Goal: Task Accomplishment & Management: Complete application form

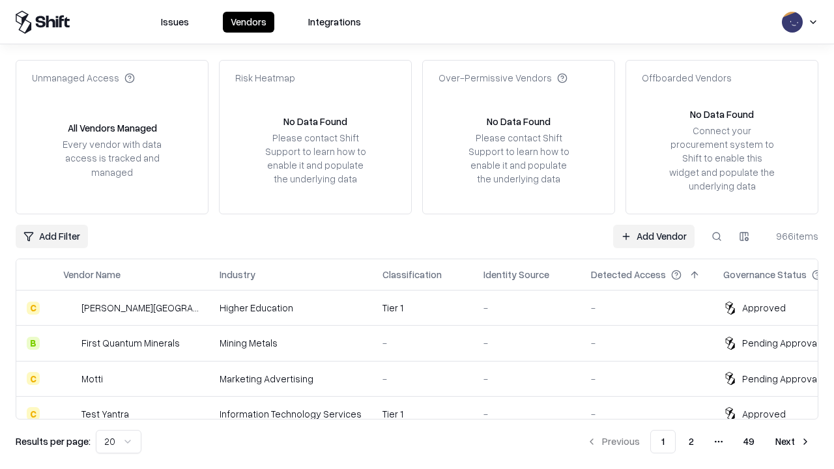
click at [654, 236] on link "Add Vendor" at bounding box center [653, 236] width 81 height 23
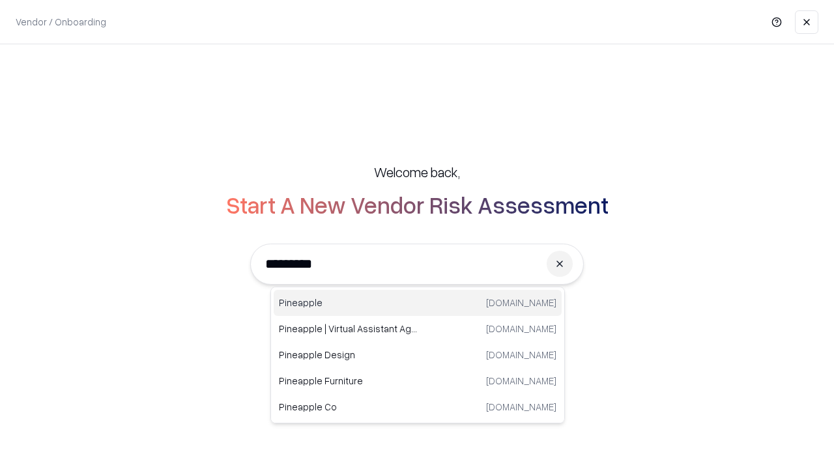
click at [418, 303] on div "Pineapple pineappleenergy.com" at bounding box center [418, 303] width 288 height 26
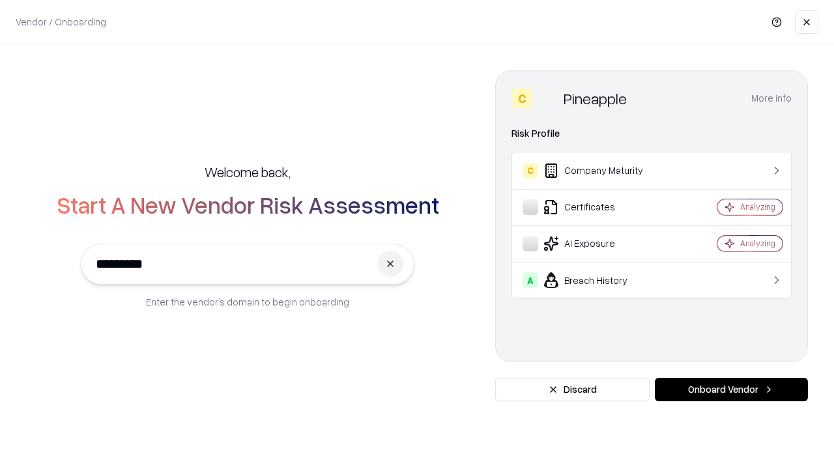
type input "*********"
click at [731, 390] on button "Onboard Vendor" at bounding box center [731, 389] width 153 height 23
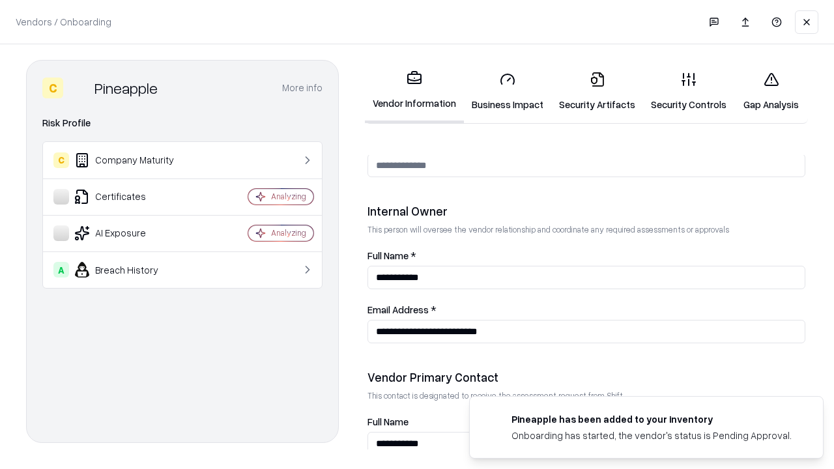
scroll to position [675, 0]
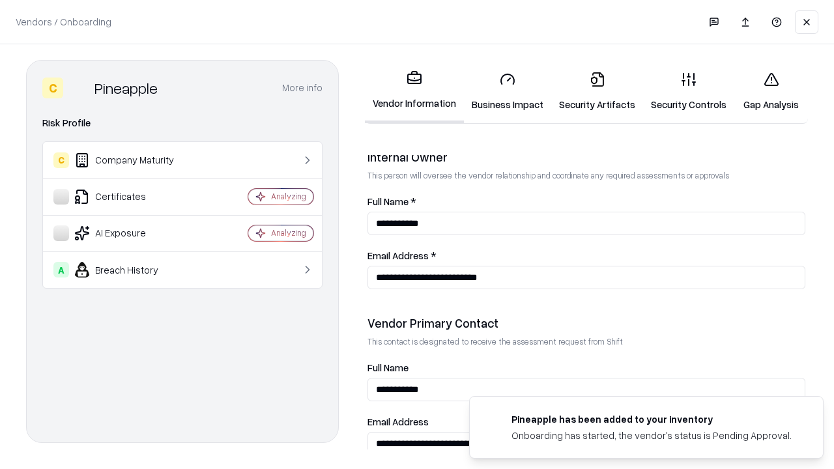
click at [508, 91] on link "Business Impact" at bounding box center [507, 91] width 87 height 61
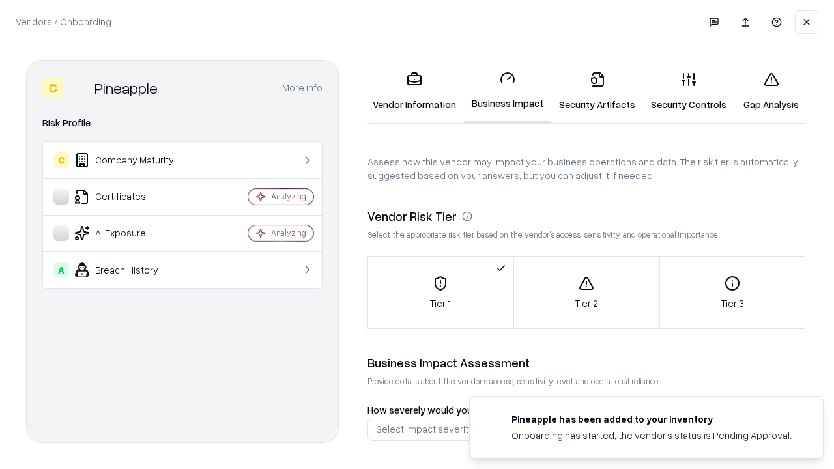
click at [597, 91] on link "Security Artifacts" at bounding box center [597, 91] width 92 height 61
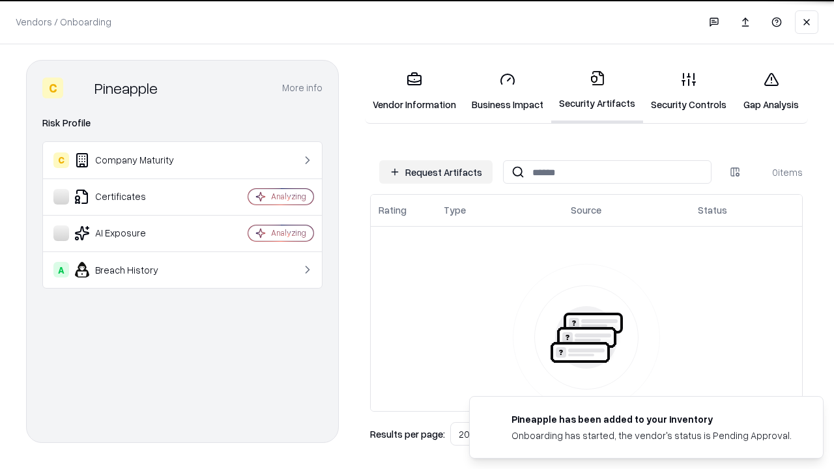
click at [436, 172] on button "Request Artifacts" at bounding box center [435, 171] width 113 height 23
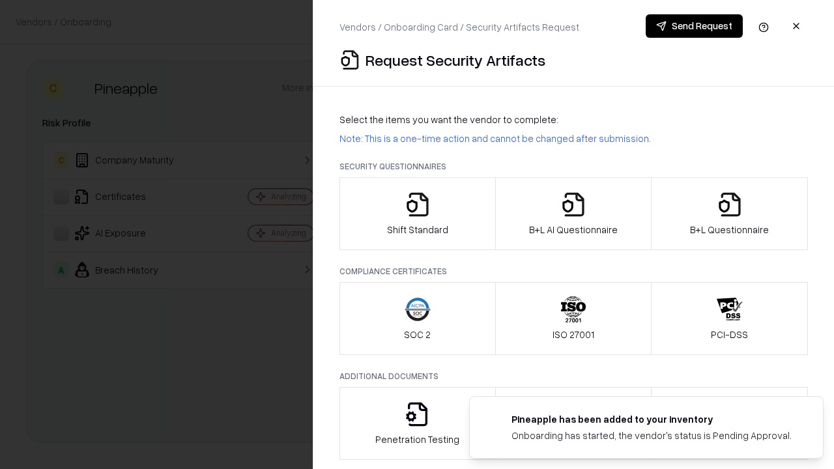
click at [417, 214] on icon "button" at bounding box center [418, 205] width 26 height 26
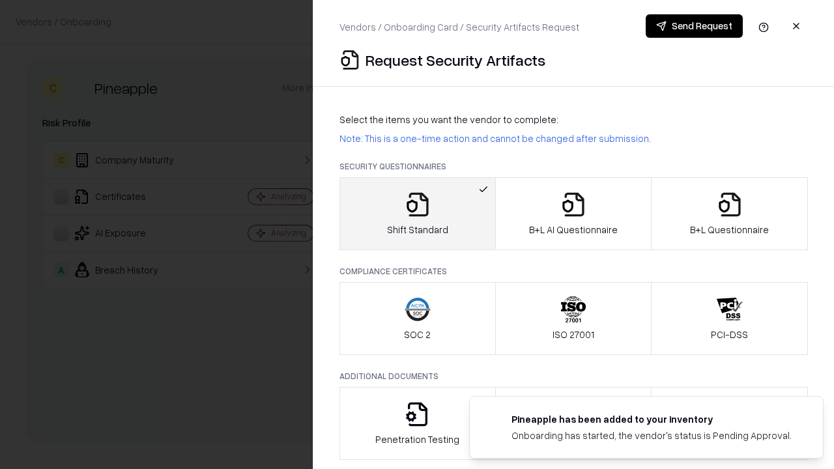
click at [694, 26] on button "Send Request" at bounding box center [694, 25] width 97 height 23
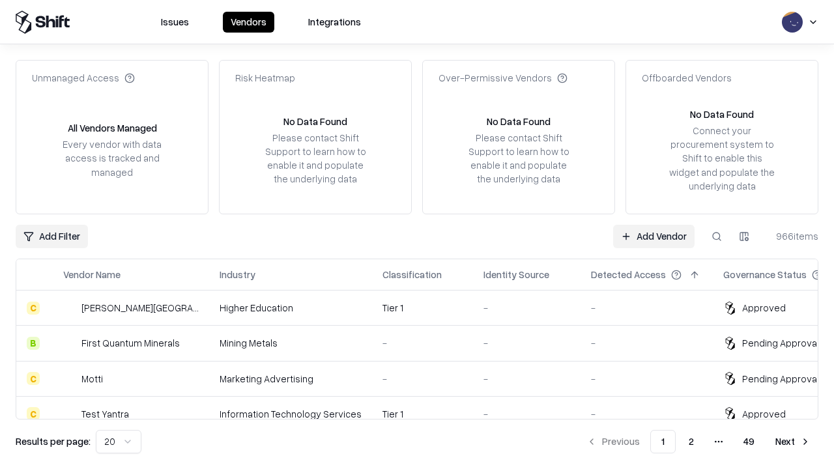
click at [717, 236] on button at bounding box center [716, 236] width 23 height 23
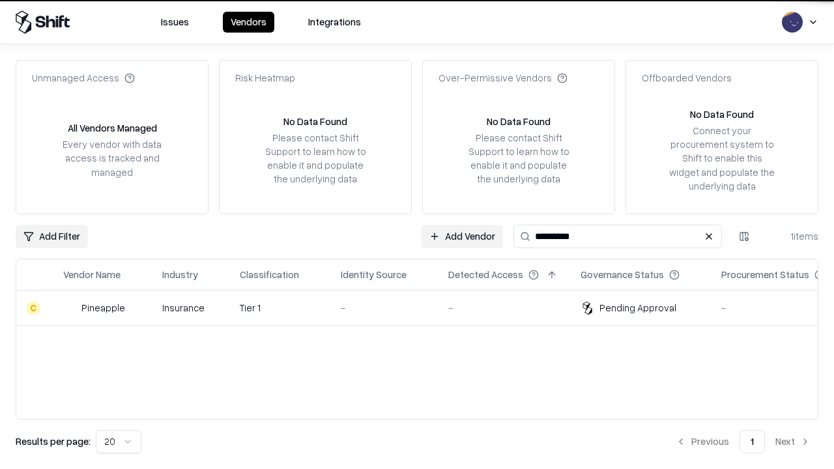
type input "*********"
click at [425, 308] on div "-" at bounding box center [384, 308] width 87 height 14
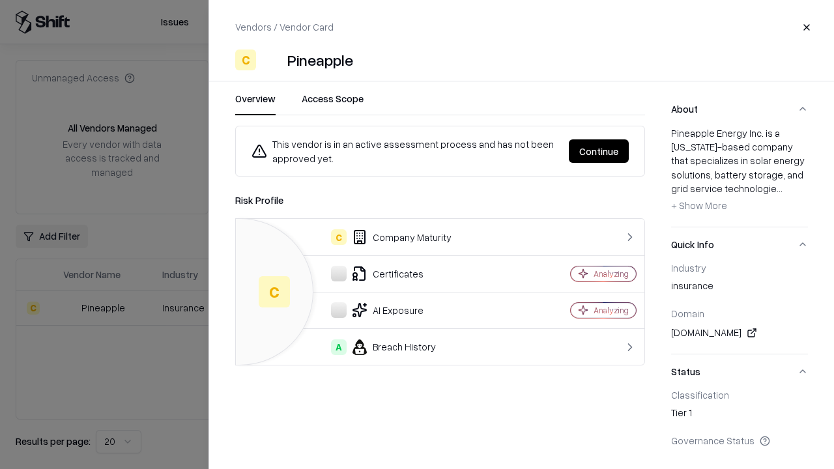
click at [599, 151] on button "Continue" at bounding box center [599, 150] width 60 height 23
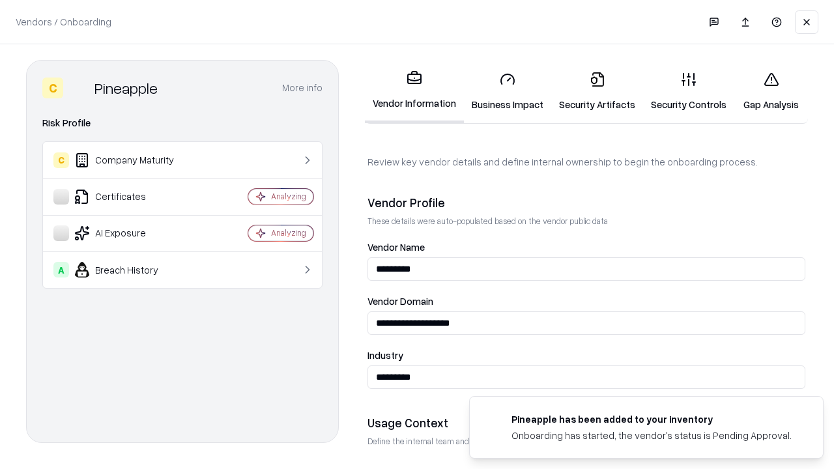
click at [597, 91] on link "Security Artifacts" at bounding box center [597, 91] width 92 height 61
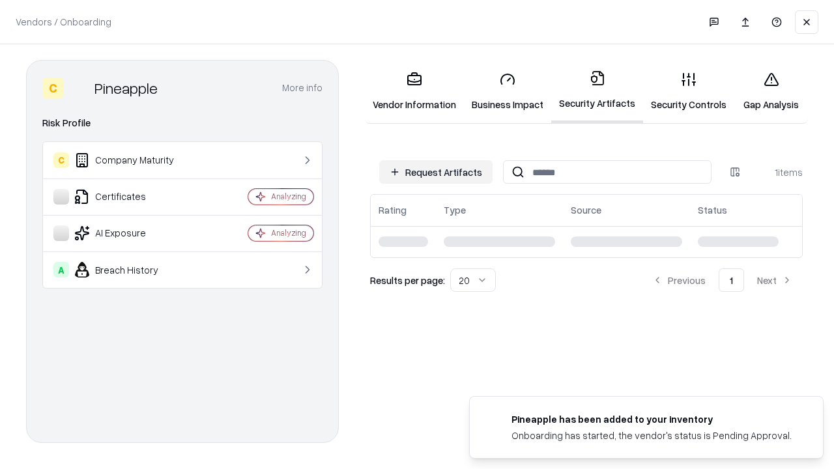
click at [771, 91] on link "Gap Analysis" at bounding box center [771, 91] width 74 height 61
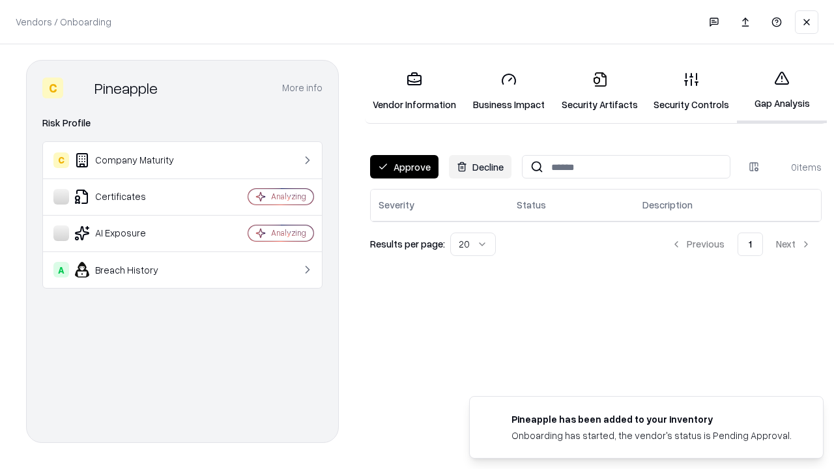
click at [404, 167] on button "Approve" at bounding box center [404, 166] width 68 height 23
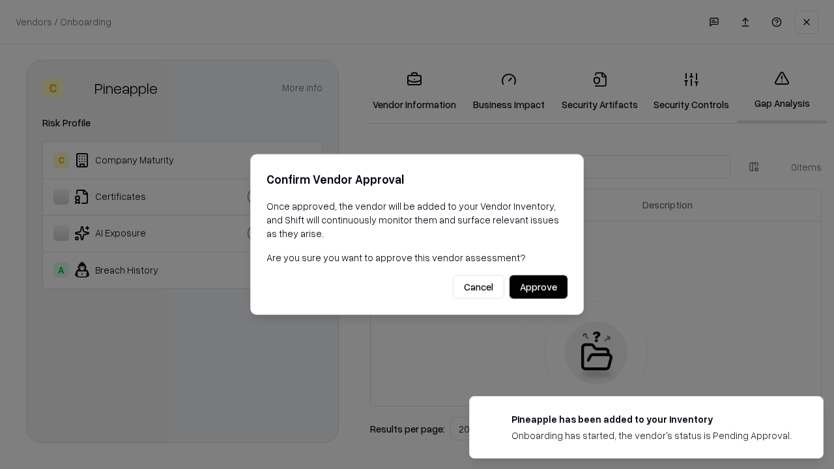
click at [538, 287] on button "Approve" at bounding box center [539, 287] width 58 height 23
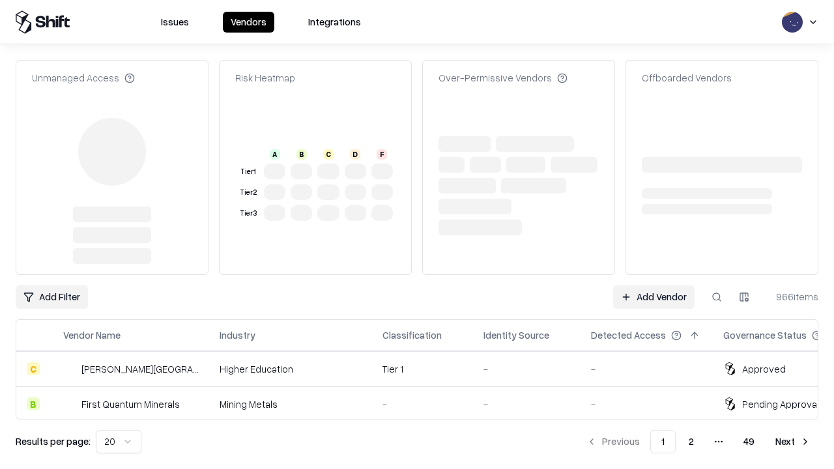
type input "*********"
click at [654, 285] on link "Add Vendor" at bounding box center [653, 296] width 81 height 23
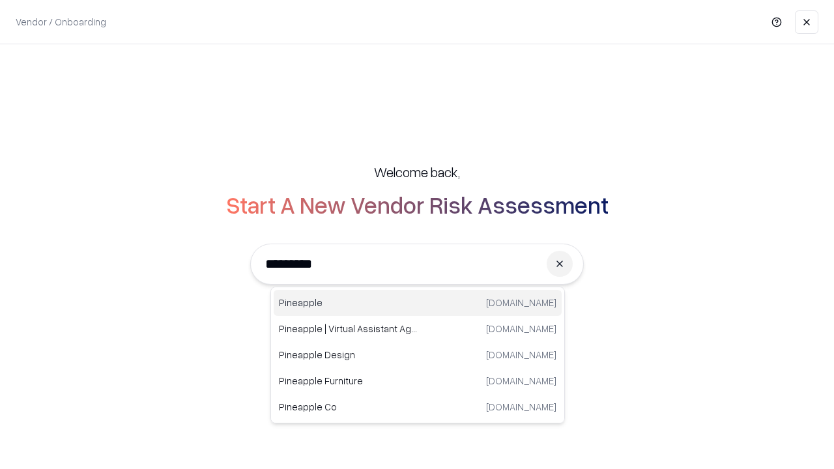
click at [418, 303] on div "Pineapple [DOMAIN_NAME]" at bounding box center [418, 303] width 288 height 26
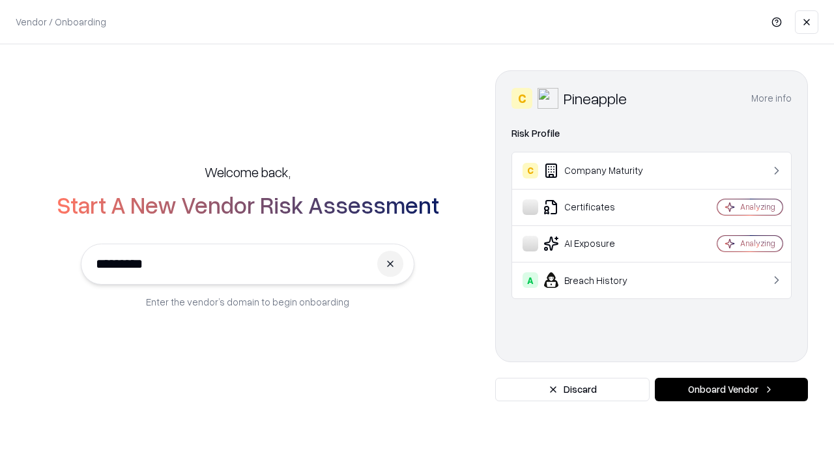
type input "*********"
click at [731, 390] on button "Onboard Vendor" at bounding box center [731, 389] width 153 height 23
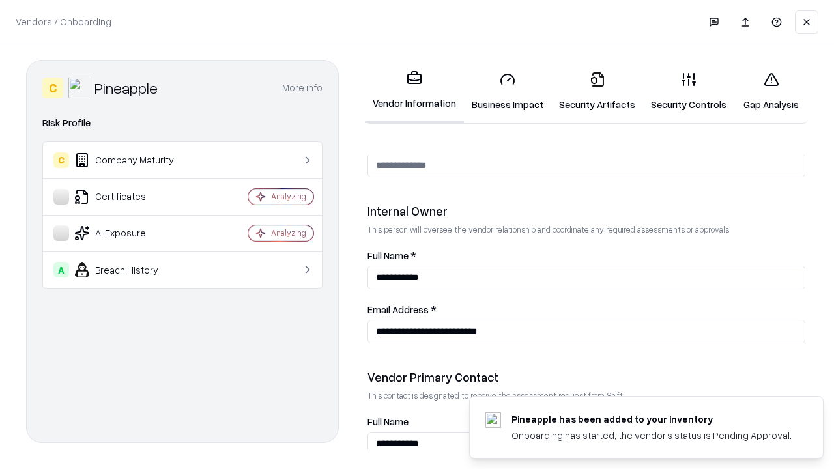
scroll to position [675, 0]
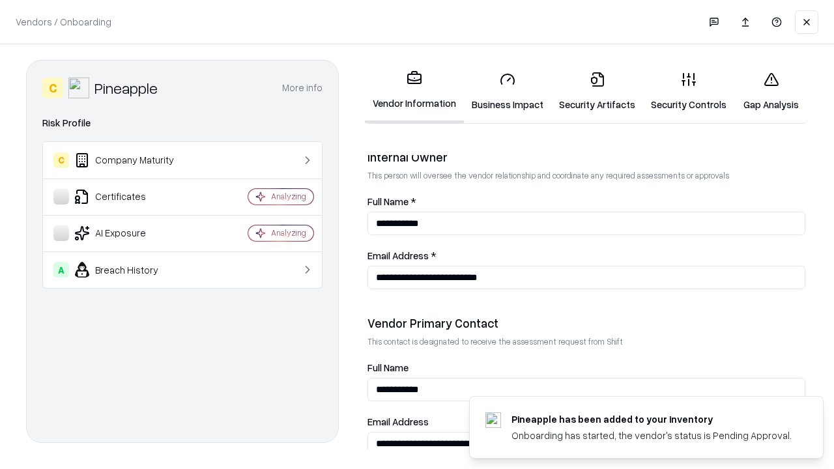
click at [771, 91] on link "Gap Analysis" at bounding box center [771, 91] width 74 height 61
